Goal: Task Accomplishment & Management: Complete application form

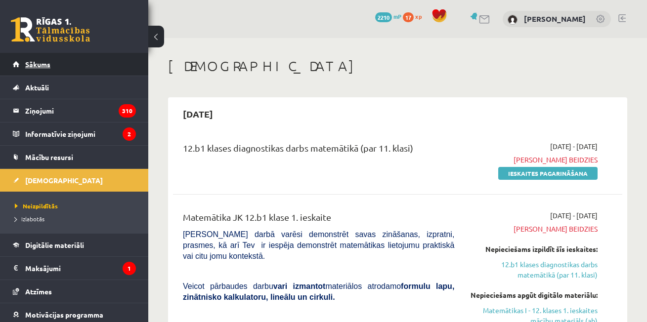
click at [74, 60] on link "Sākums" at bounding box center [74, 64] width 123 height 23
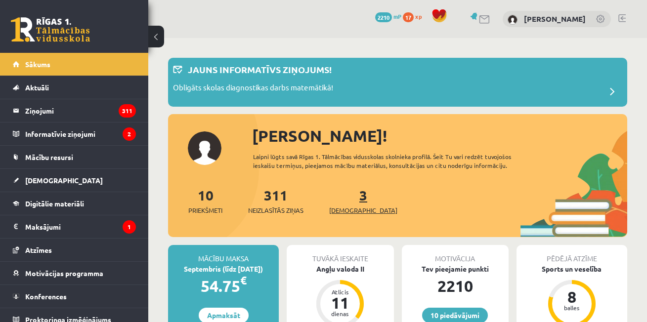
click at [348, 209] on span "[DEMOGRAPHIC_DATA]" at bounding box center [363, 211] width 68 height 10
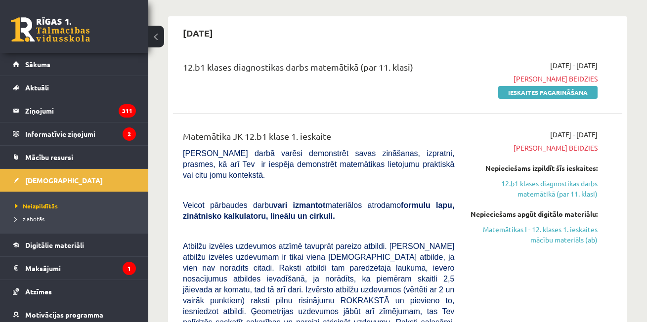
scroll to position [99, 0]
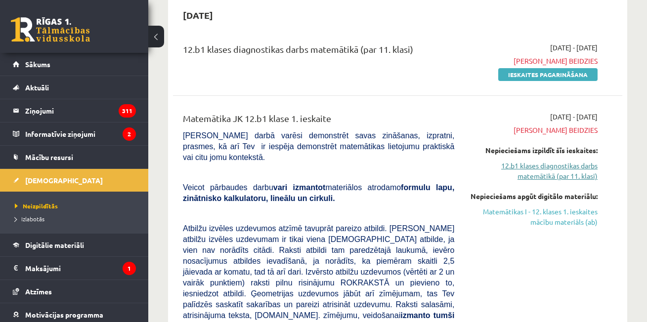
click at [547, 173] on link "12.b1 klases diagnostikas darbs matemātikā (par 11. klasi)" at bounding box center [533, 171] width 128 height 21
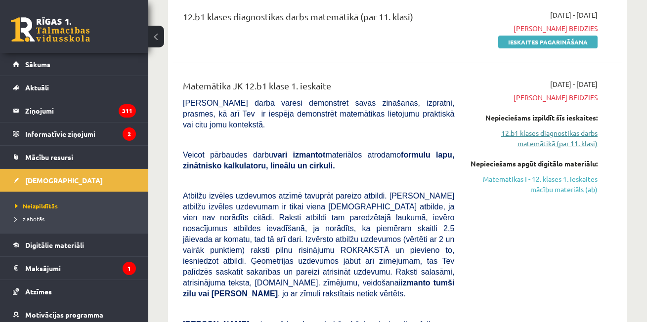
click at [540, 136] on link "12.b1 klases diagnostikas darbs matemātikā (par 11. klasi)" at bounding box center [533, 138] width 128 height 21
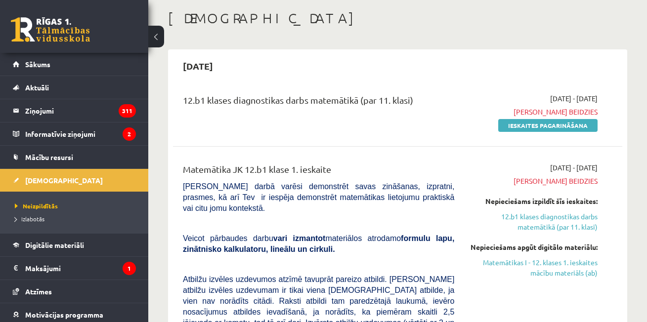
scroll to position [33, 0]
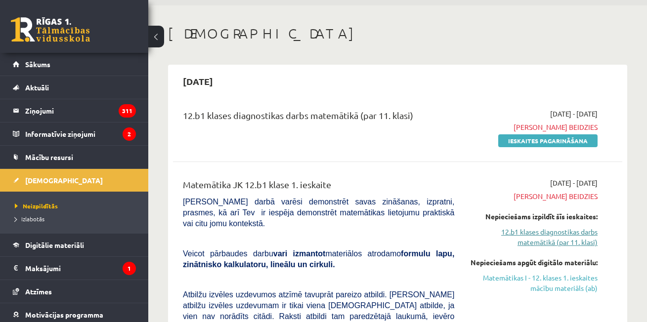
click at [538, 240] on link "12.b1 klases diagnostikas darbs matemātikā (par 11. klasi)" at bounding box center [533, 237] width 128 height 21
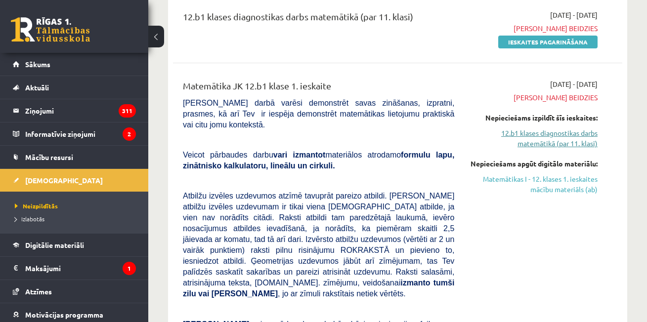
click at [541, 144] on link "12.b1 klases diagnostikas darbs matemātikā (par 11. klasi)" at bounding box center [533, 138] width 128 height 21
